Goal: Information Seeking & Learning: Compare options

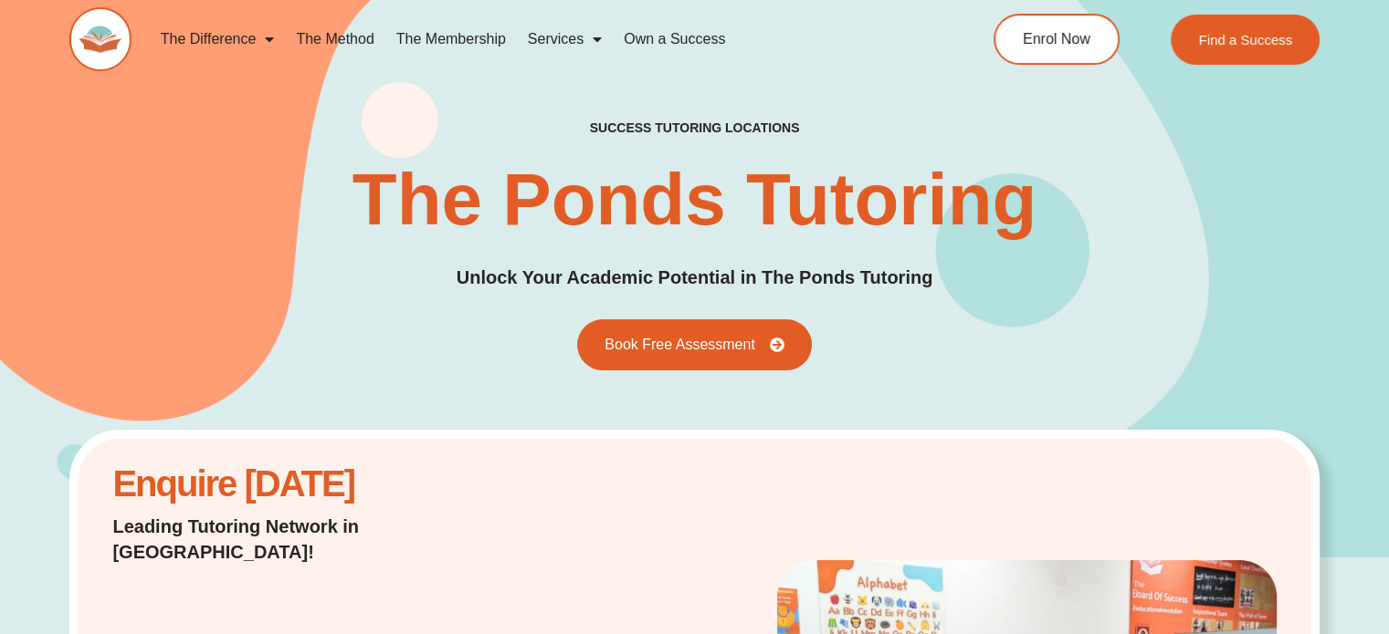
click at [363, 39] on link "The Method" at bounding box center [335, 39] width 100 height 42
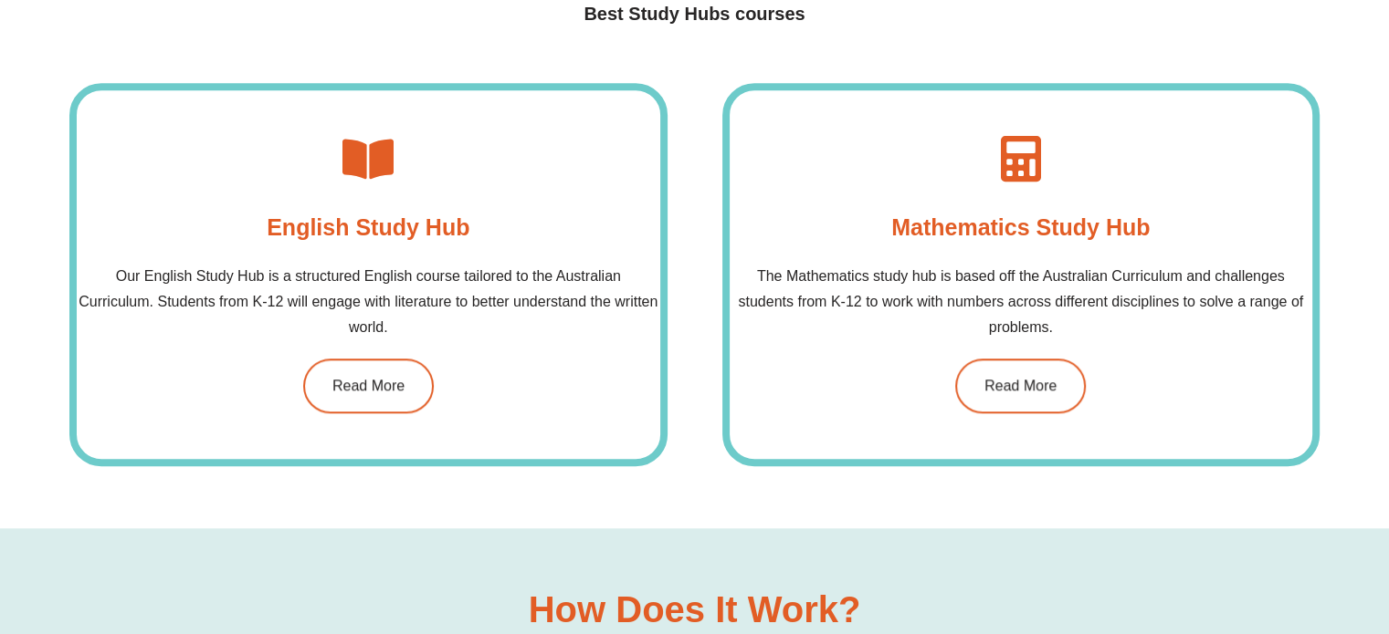
scroll to position [1404, 0]
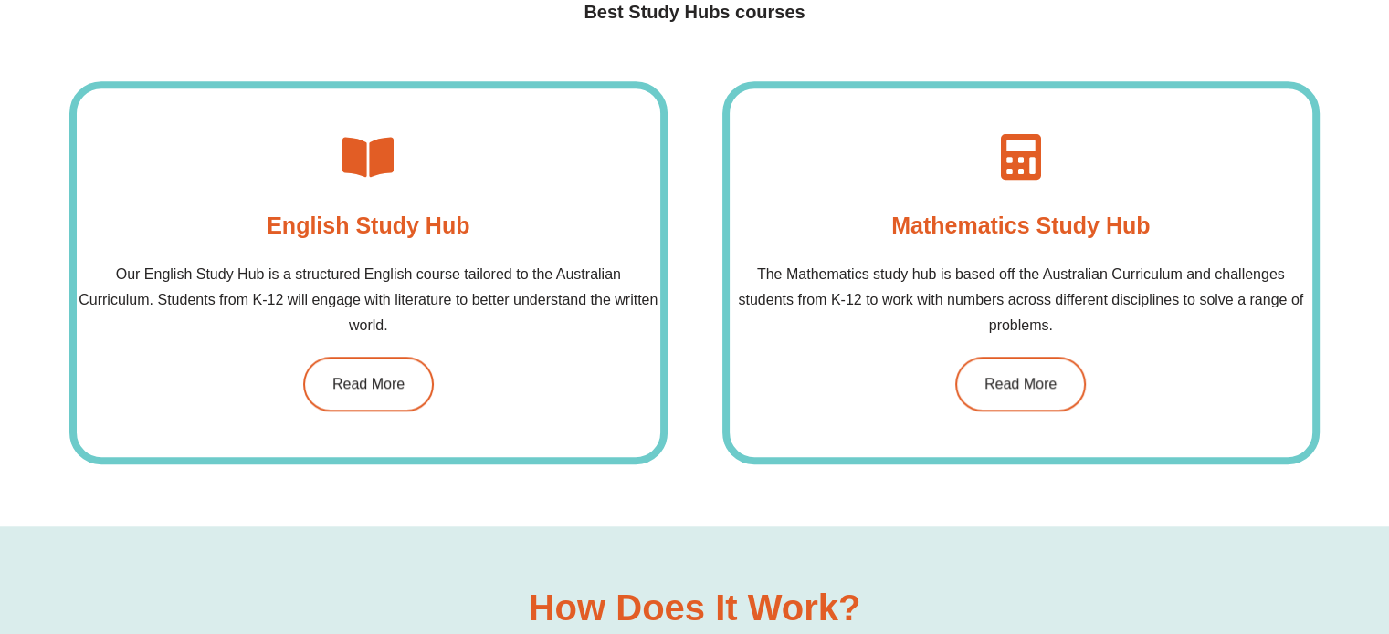
click at [497, 220] on div "English Study Hub​ Our English Study Hub is a structured English course tailore…" at bounding box center [367, 272] width 597 height 383
click at [406, 401] on link "Read More" at bounding box center [367, 384] width 137 height 58
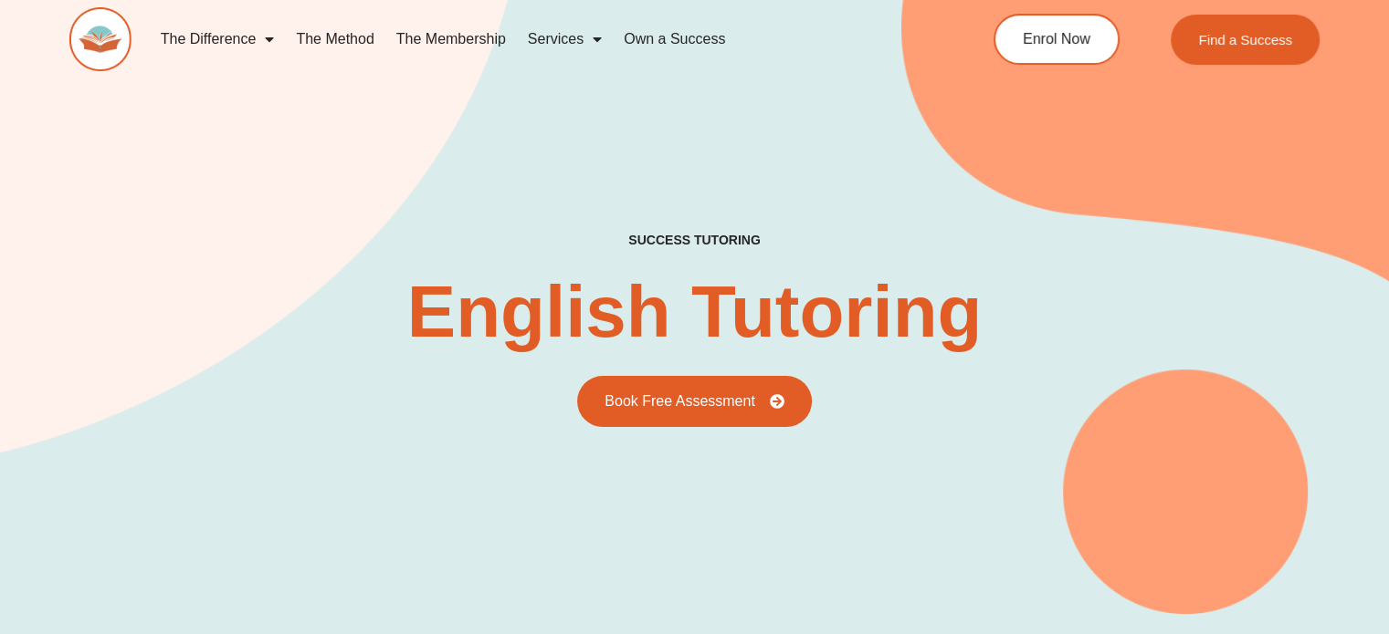
scroll to position [9, 0]
click at [675, 40] on link "Own a Success" at bounding box center [674, 39] width 123 height 42
click at [654, 41] on link "Own a Success" at bounding box center [674, 39] width 123 height 42
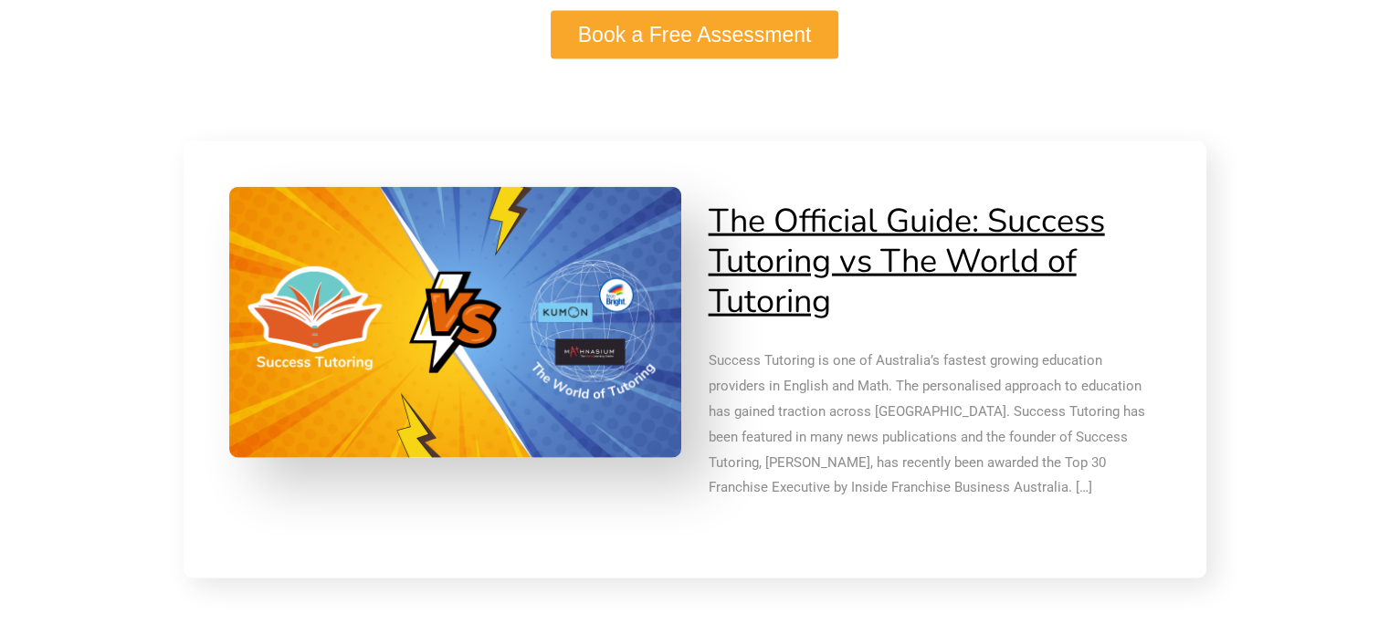
scroll to position [4195, 0]
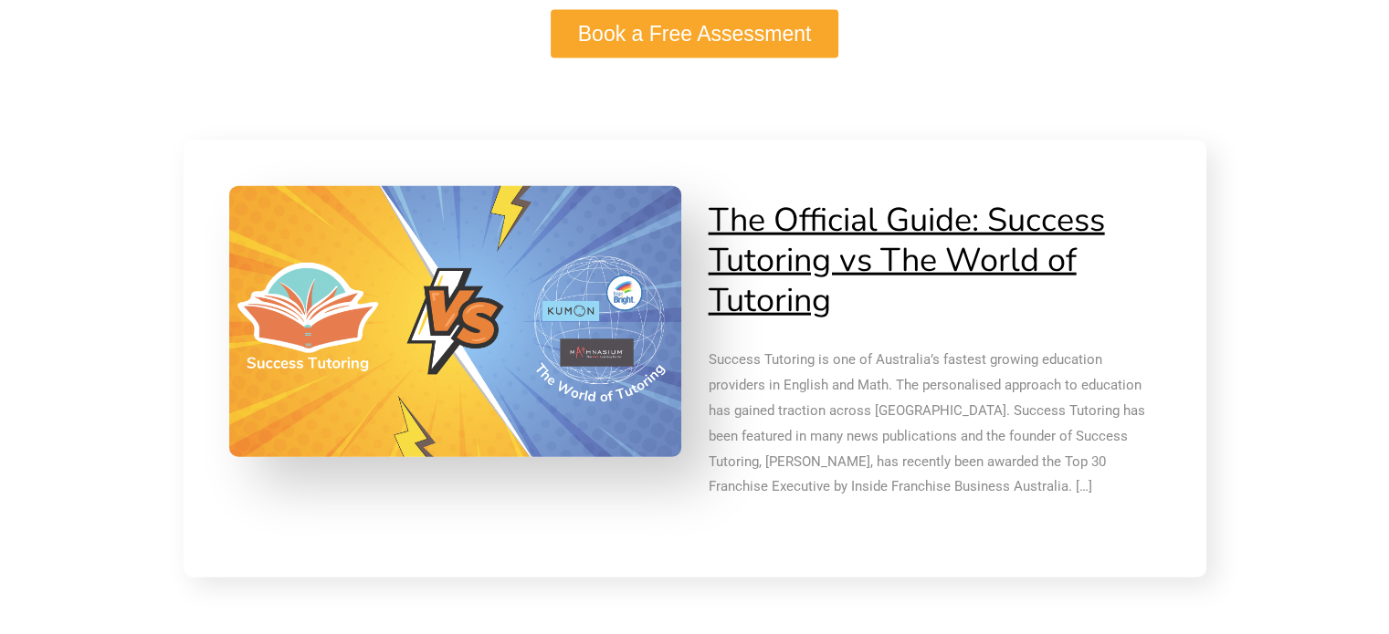
click at [529, 392] on img at bounding box center [454, 321] width 475 height 285
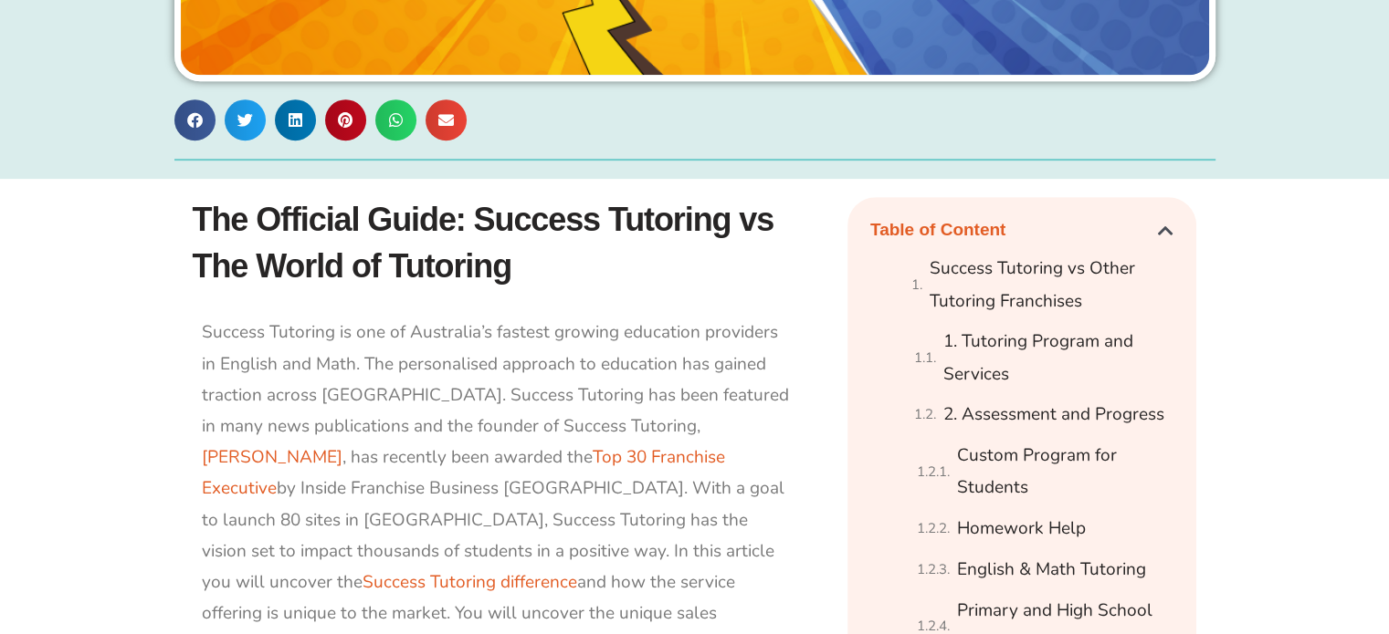
scroll to position [880, 0]
click at [342, 445] on link "[PERSON_NAME]" at bounding box center [272, 457] width 141 height 24
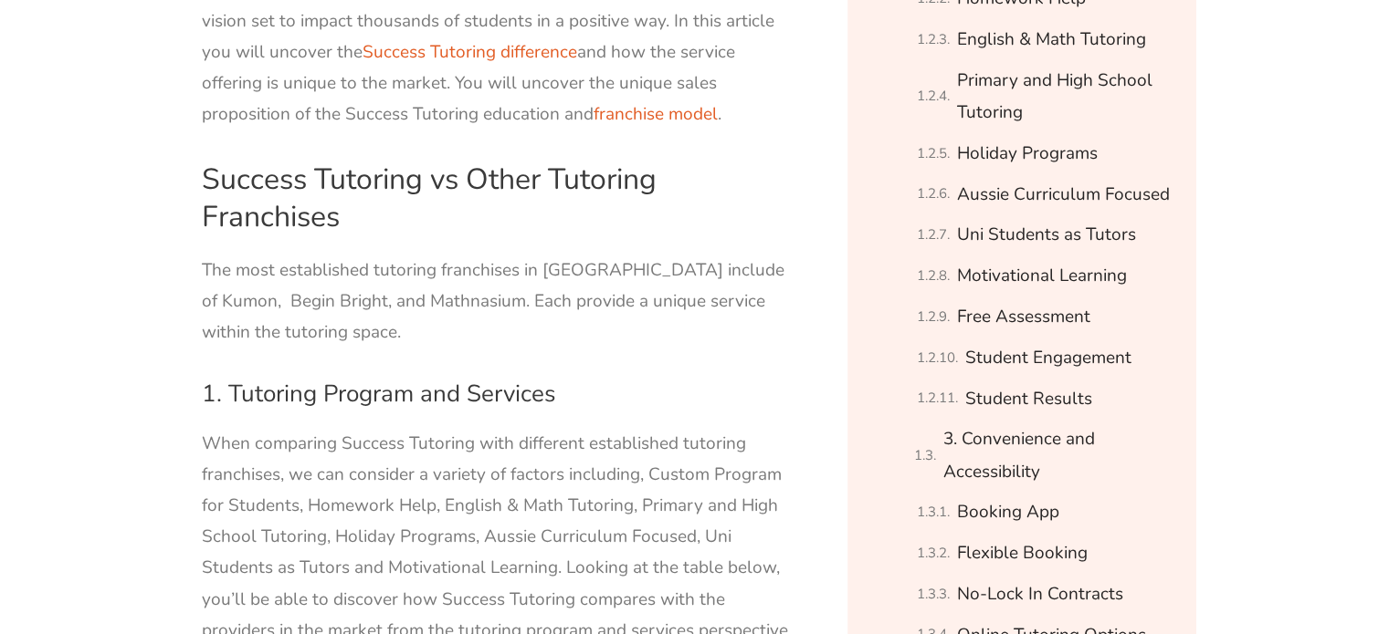
scroll to position [1410, 0]
drag, startPoint x: 698, startPoint y: 236, endPoint x: 750, endPoint y: 244, distance: 52.7
click at [750, 255] on p "The most established tutoring franchises in [GEOGRAPHIC_DATA] include of Kumon,…" at bounding box center [498, 302] width 593 height 94
copy p "Kumon"
drag, startPoint x: 202, startPoint y: 269, endPoint x: 298, endPoint y: 277, distance: 96.1
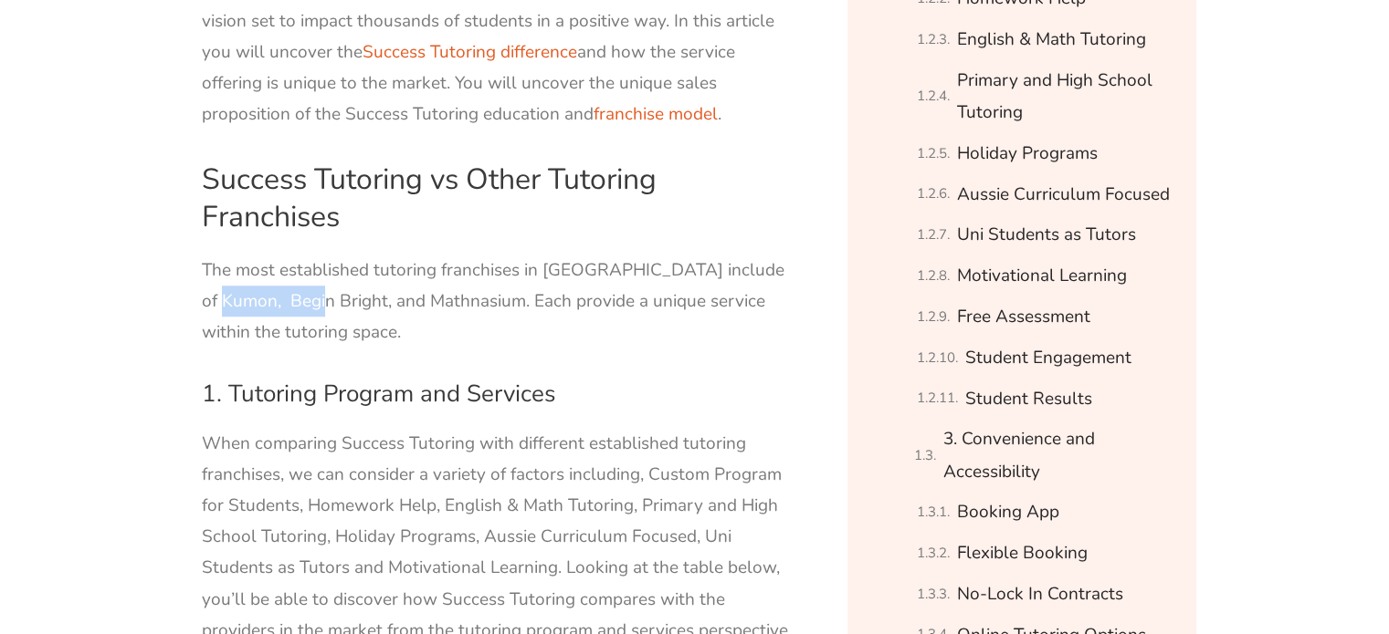
click at [298, 277] on p "The most established tutoring franchises in [GEOGRAPHIC_DATA] include of Kumon,…" at bounding box center [498, 302] width 593 height 94
copy p "Begin Bright"
drag, startPoint x: 338, startPoint y: 272, endPoint x: 454, endPoint y: 280, distance: 116.2
click at [454, 280] on p "The most established tutoring franchises in [GEOGRAPHIC_DATA] include of Kumon,…" at bounding box center [498, 302] width 593 height 94
click at [438, 298] on p "The most established tutoring franchises in [GEOGRAPHIC_DATA] include of Kumon,…" at bounding box center [498, 302] width 593 height 94
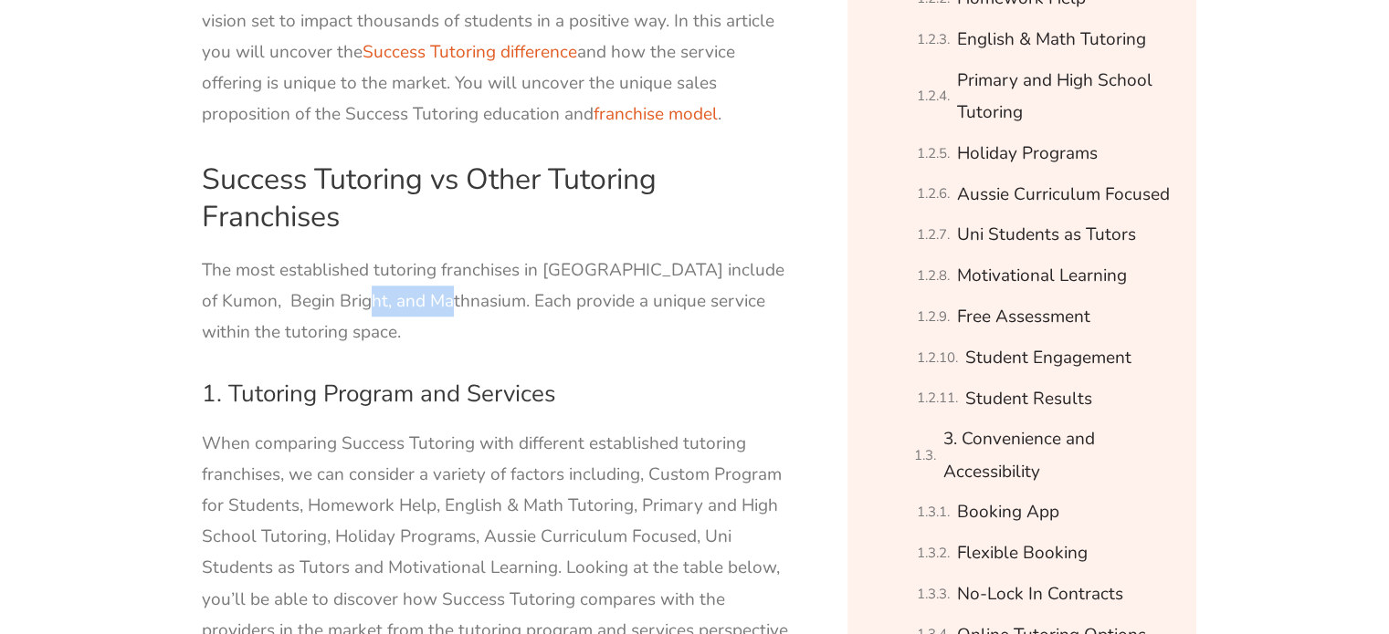
drag, startPoint x: 436, startPoint y: 274, endPoint x: 343, endPoint y: 269, distance: 93.2
click at [343, 269] on p "The most established tutoring franchises in [GEOGRAPHIC_DATA] include of Kumon,…" at bounding box center [498, 302] width 593 height 94
copy p "Mathnasium"
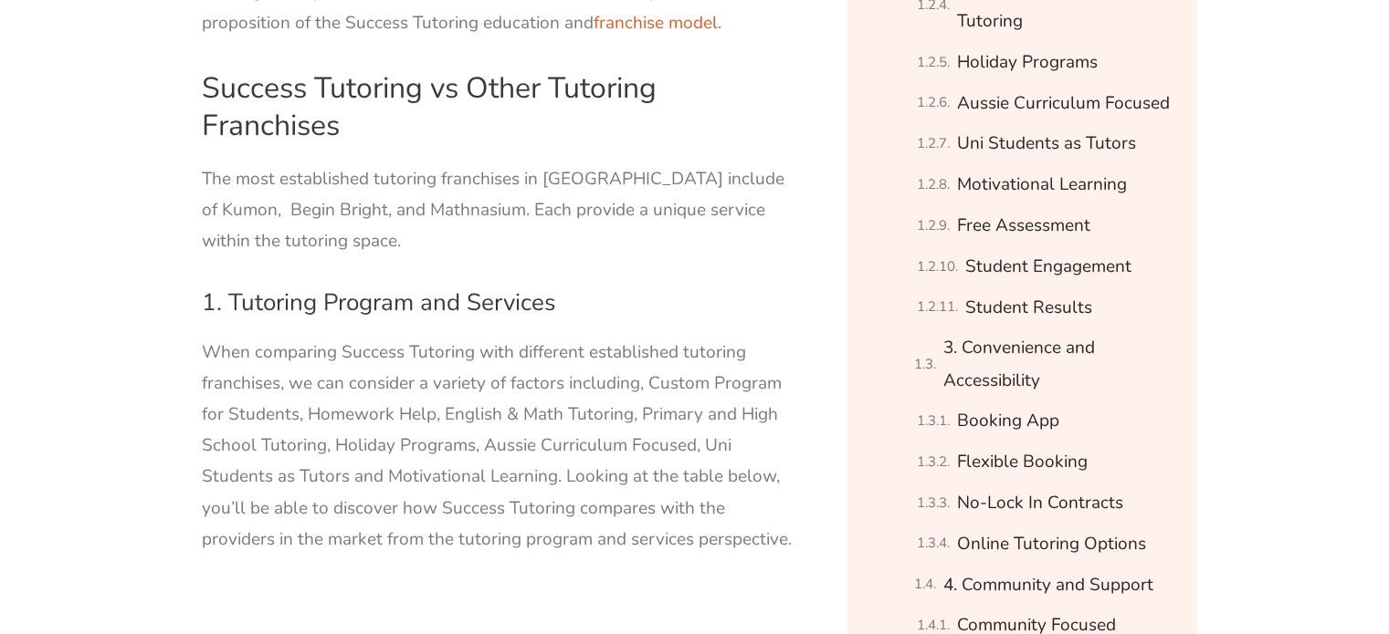
click at [414, 386] on p "When comparing Success Tutoring with different established tutoring franchises,…" at bounding box center [498, 446] width 593 height 218
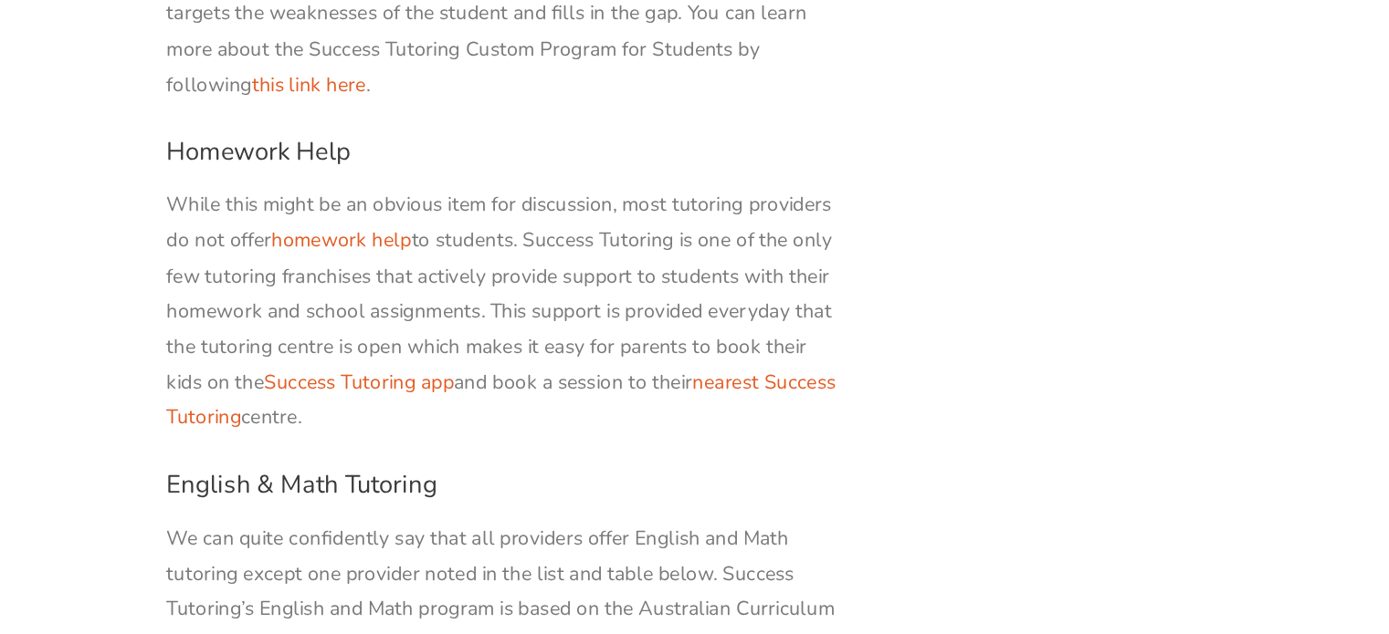
scroll to position [2674, 0]
